Goal: Transaction & Acquisition: Purchase product/service

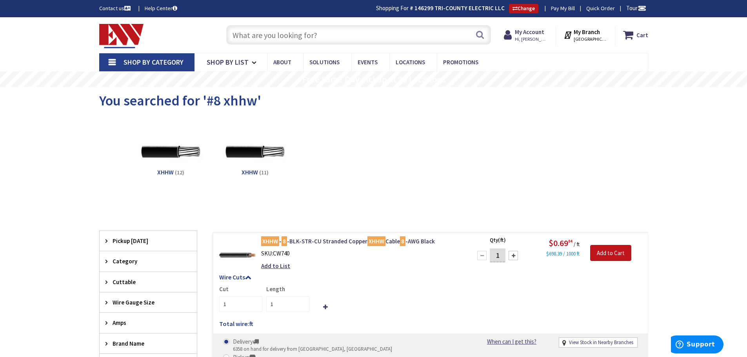
click at [272, 42] on input "text" at bounding box center [358, 35] width 265 height 20
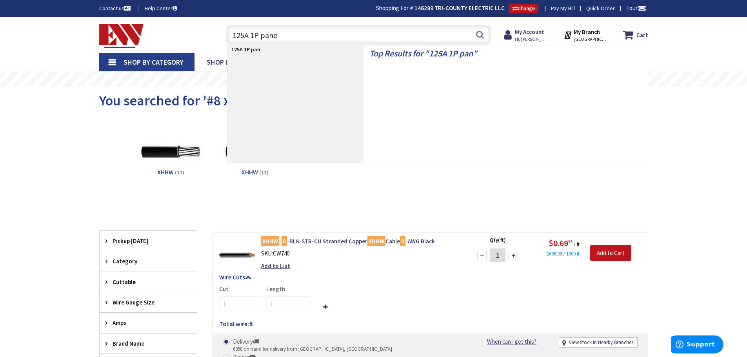
type input "125A 1P panel"
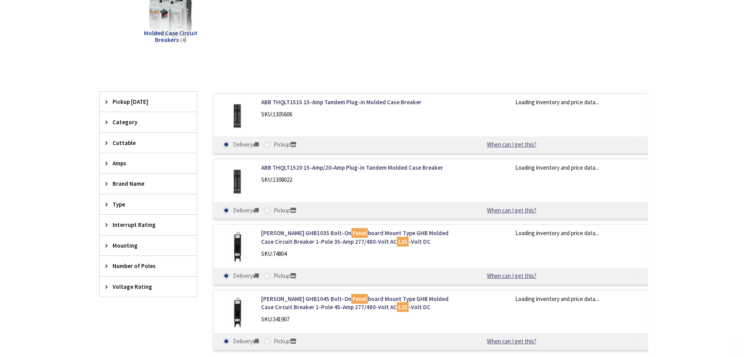
type input "[STREET_ADDRESS]"
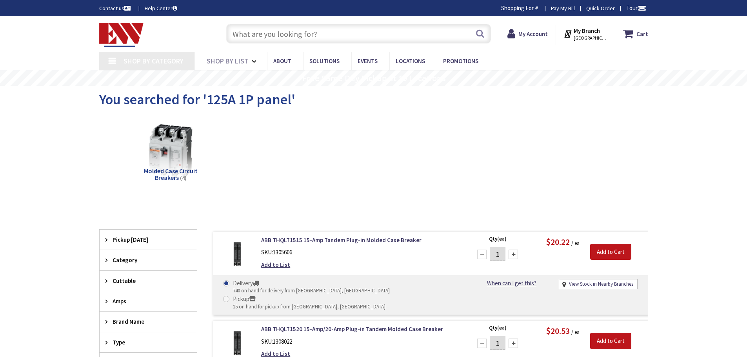
click at [336, 33] on input "text" at bounding box center [358, 34] width 265 height 20
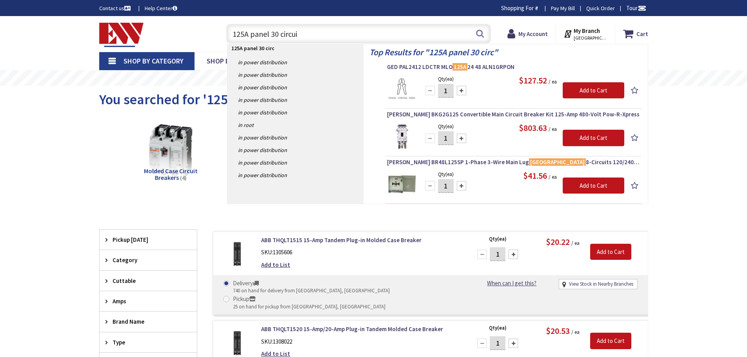
type input "125A panel 30 circuit"
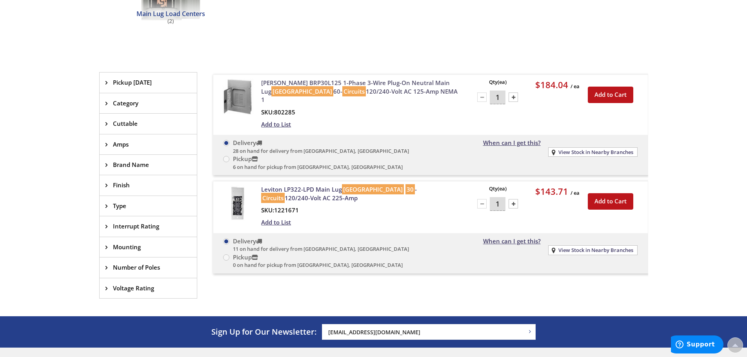
click at [326, 87] on link "Eaton BRP30L125 1-Phase 3-Wire Plug-On Neutral Main Lug Load Center 60- Circuit…" at bounding box center [361, 91] width 200 height 25
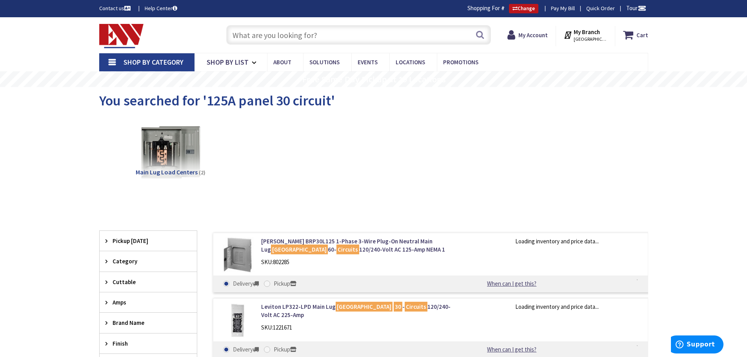
click at [293, 37] on input "text" at bounding box center [358, 35] width 265 height 20
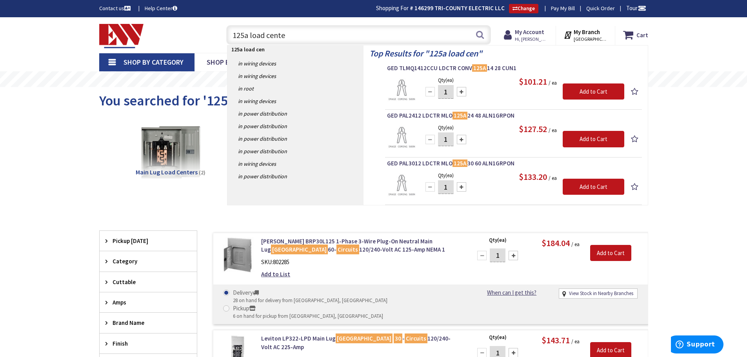
type input "125a load center"
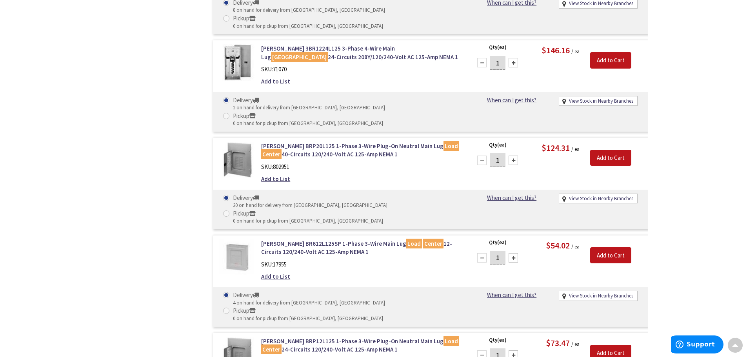
scroll to position [1845, 0]
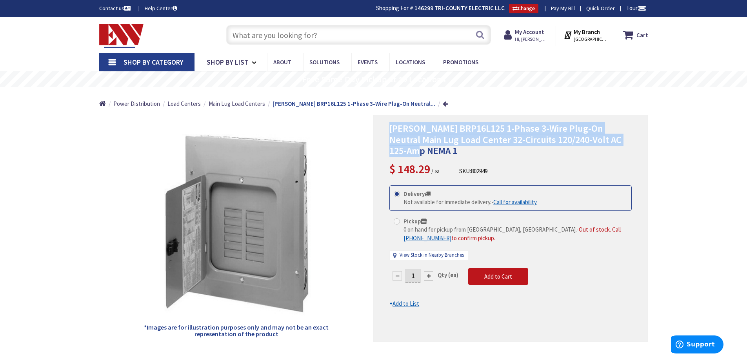
drag, startPoint x: 621, startPoint y: 144, endPoint x: 389, endPoint y: 130, distance: 231.9
click at [389, 130] on div "Eaton BRP16L125 1-Phase 3-Wire Plug-On Neutral Main Lug Load Center 32-Circuits…" at bounding box center [510, 228] width 275 height 227
copy span "Eaton BRP16L125 1-Phase 3-Wire Plug-On Neutral Main Lug Load Center 32-Circuits…"
drag, startPoint x: 499, startPoint y: 167, endPoint x: 458, endPoint y: 162, distance: 41.1
click at [458, 162] on div "Eaton BRP16L125 1-Phase 3-Wire Plug-On Neutral Main Lug Load Center 32-Circuits…" at bounding box center [510, 228] width 275 height 227
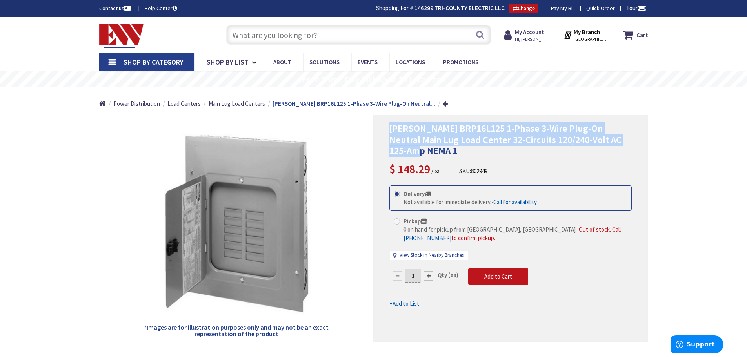
copy div "SKU: 802949 This product is Discontinued"
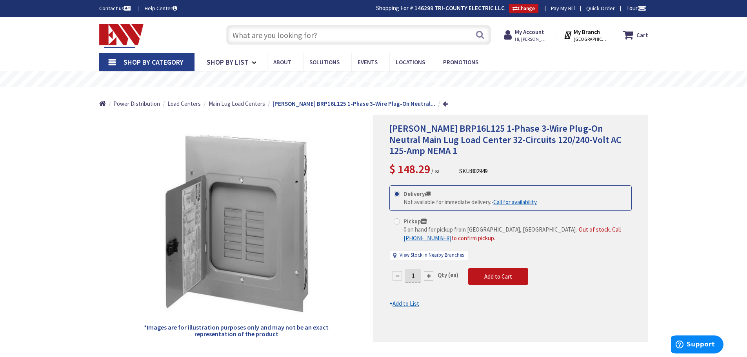
click at [282, 41] on input "text" at bounding box center [358, 35] width 265 height 20
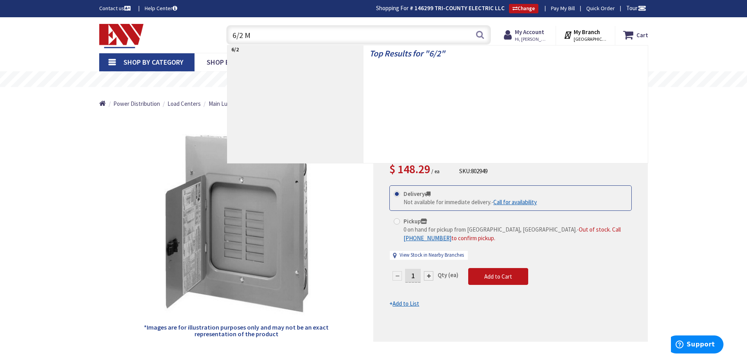
type input "6/2 MC"
